Goal: Task Accomplishment & Management: Use online tool/utility

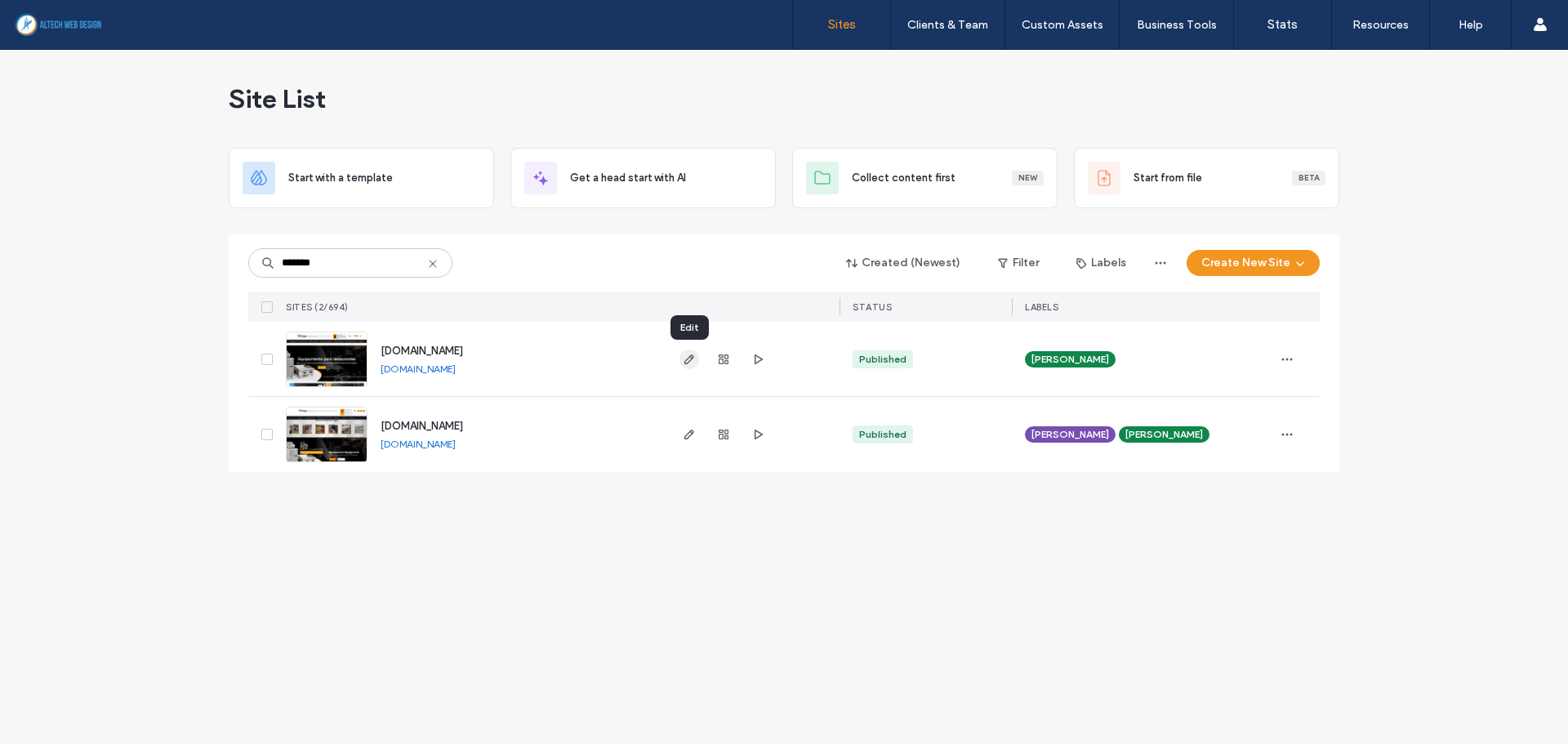
type input "*******"
click at [691, 366] on span "button" at bounding box center [689, 360] width 19 height 19
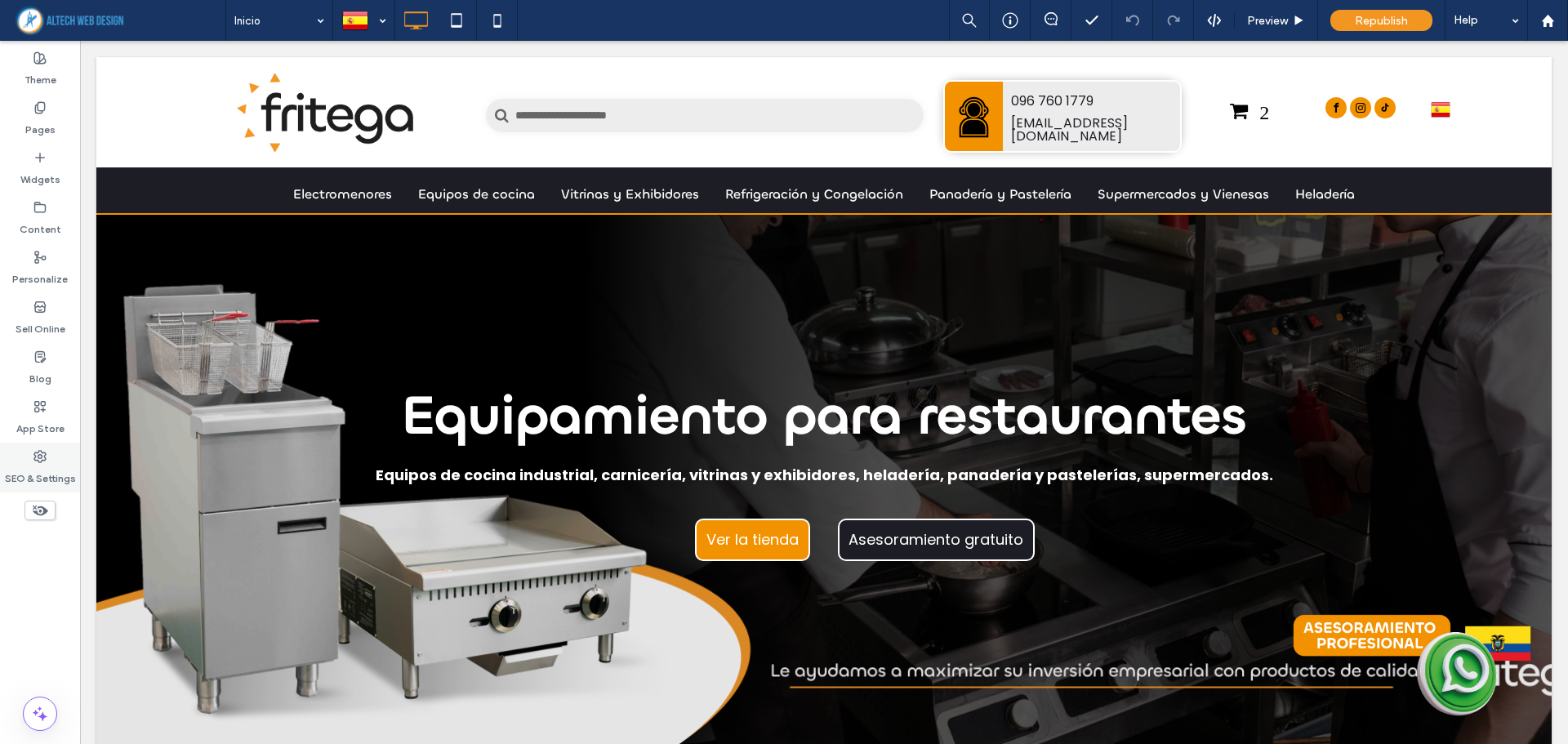
click at [24, 465] on label "SEO & Settings" at bounding box center [41, 475] width 71 height 23
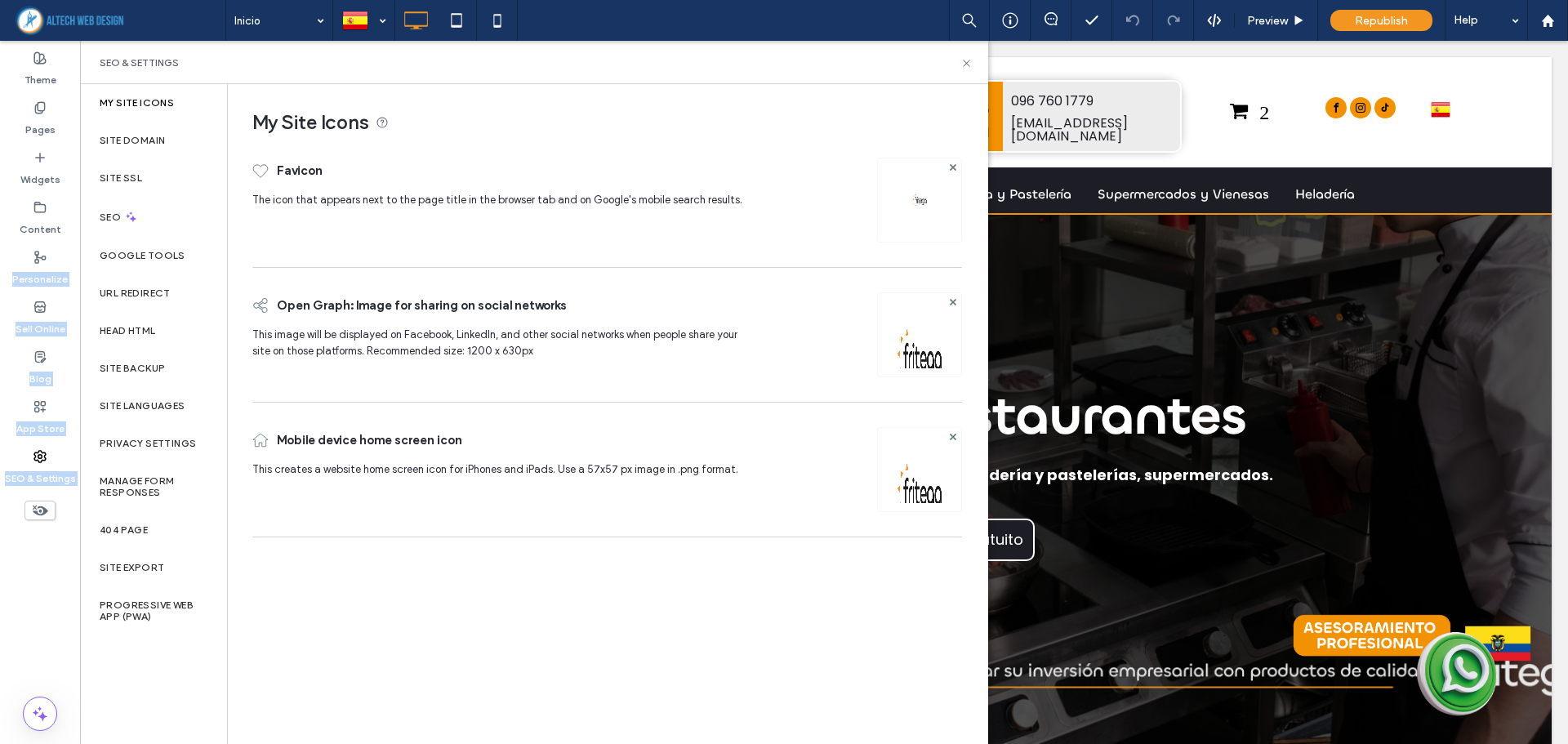
drag, startPoint x: 27, startPoint y: 254, endPoint x: 45, endPoint y: 565, distance: 311.5
click at [45, 565] on div "Theme Pages Widgets Content Personalize Sell Online Blog App Store SEO & Settin…" at bounding box center [40, 392] width 80 height 703
click at [41, 451] on use at bounding box center [40, 456] width 12 height 12
click at [26, 455] on div "SEO & Settings" at bounding box center [40, 468] width 80 height 50
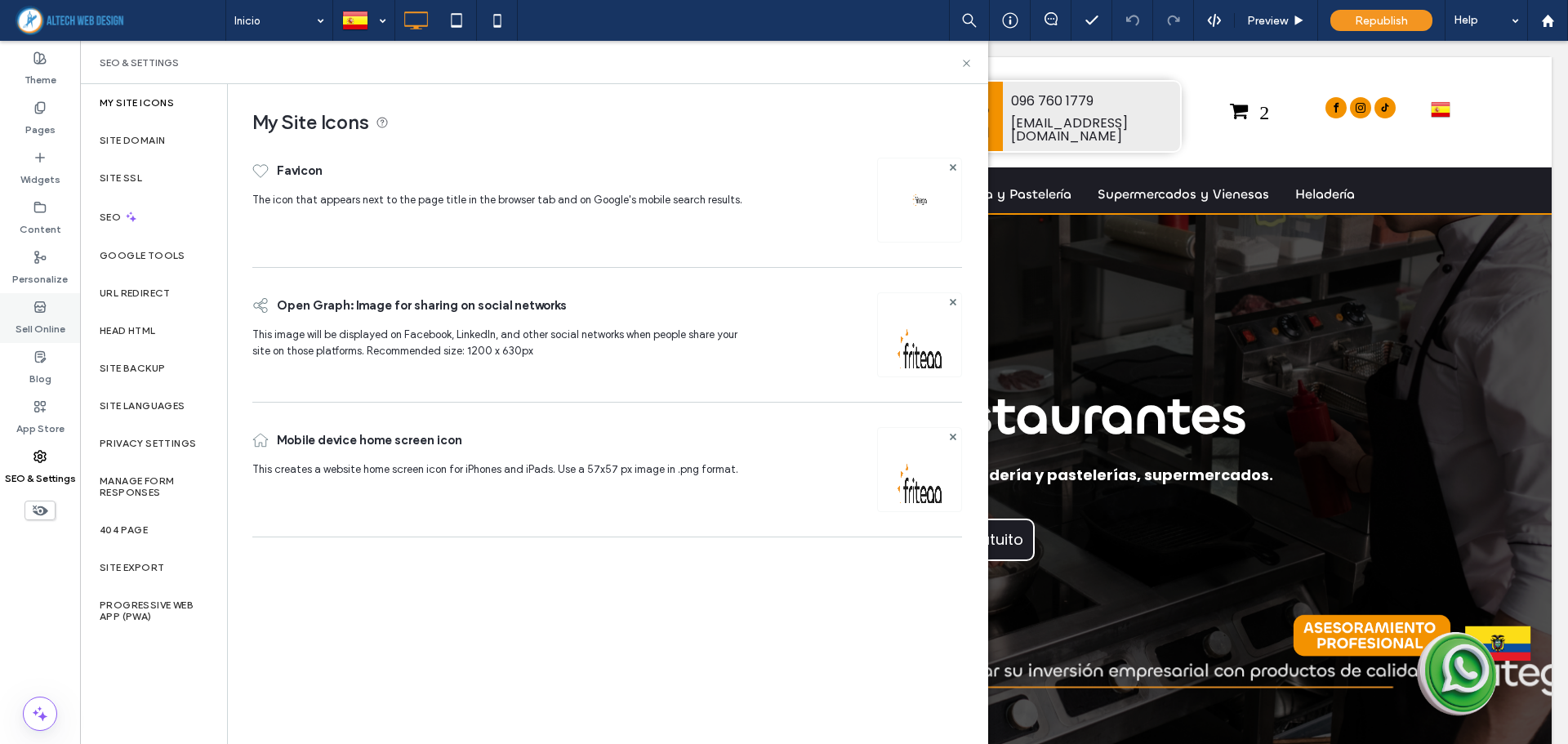
click at [43, 298] on div "Sell Online" at bounding box center [40, 318] width 80 height 50
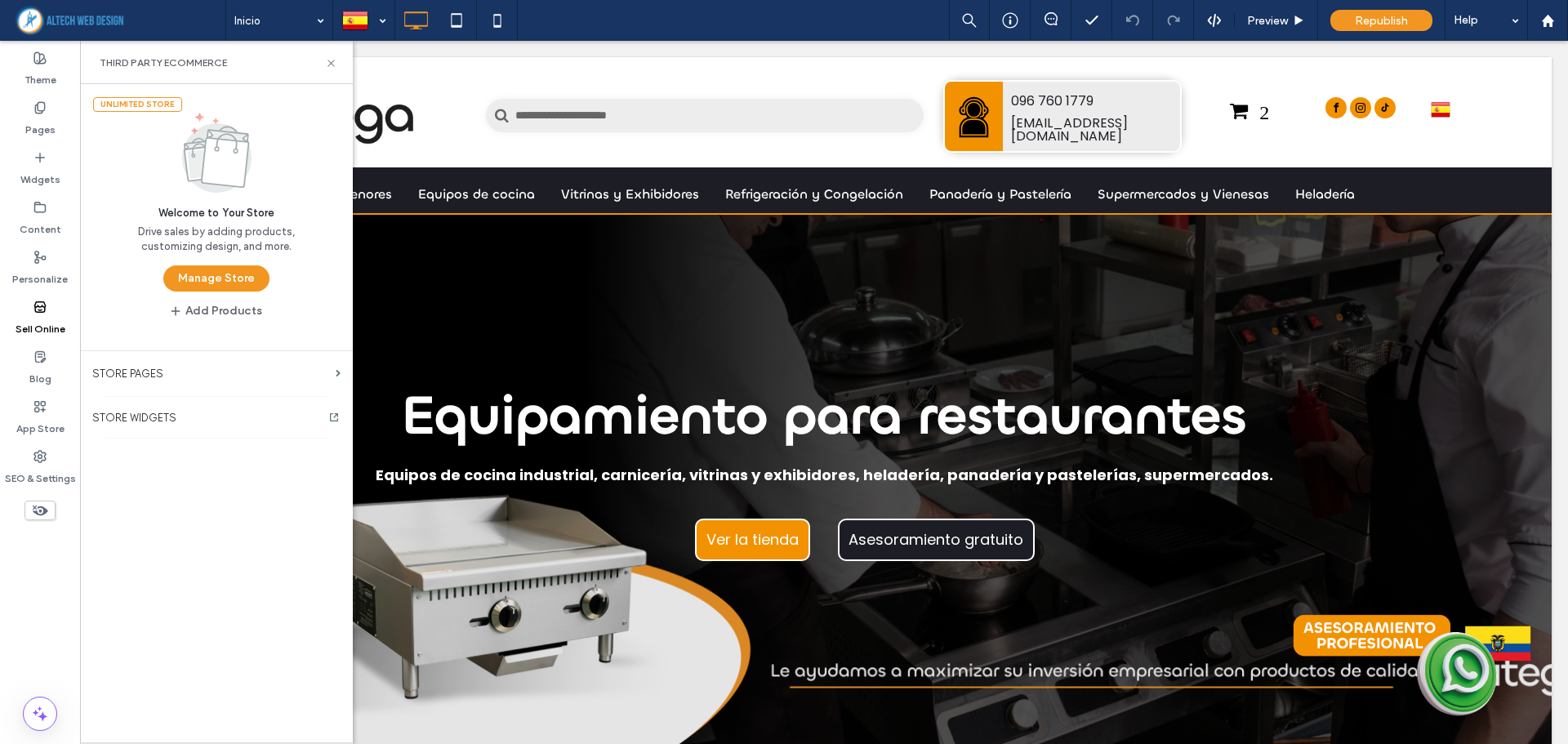
click at [204, 283] on button "Manage Store" at bounding box center [216, 279] width 106 height 27
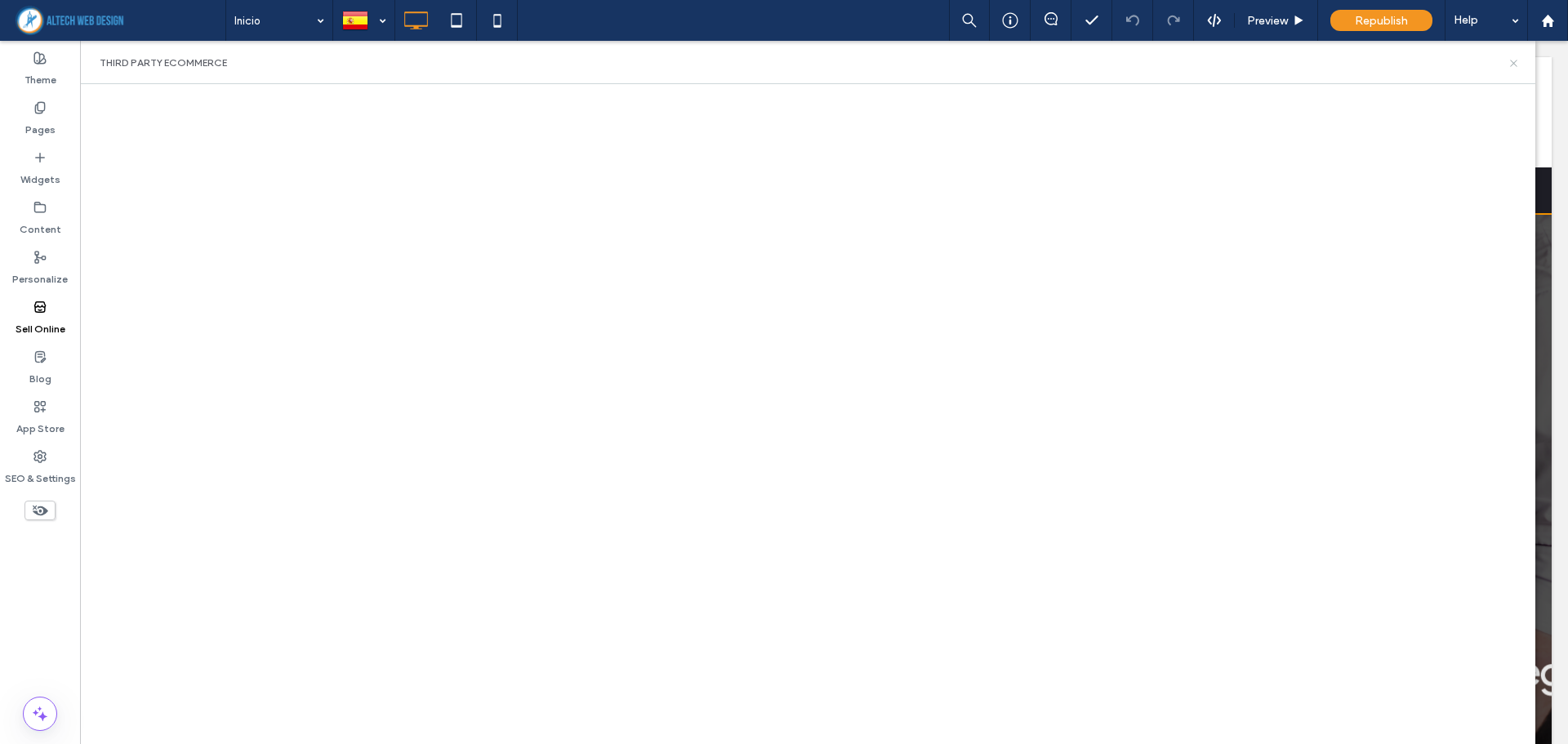
click at [1512, 66] on icon at bounding box center [1514, 64] width 12 height 12
